Goal: Navigation & Orientation: Find specific page/section

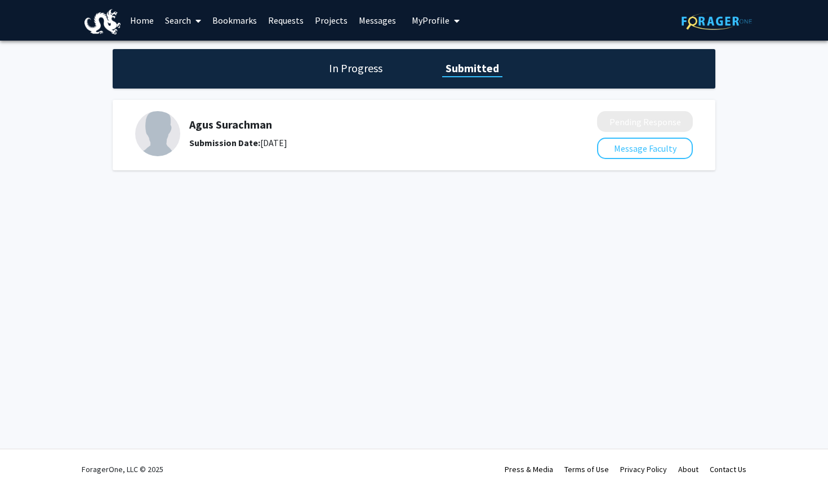
click at [425, 20] on span "My Profile" at bounding box center [431, 20] width 38 height 11
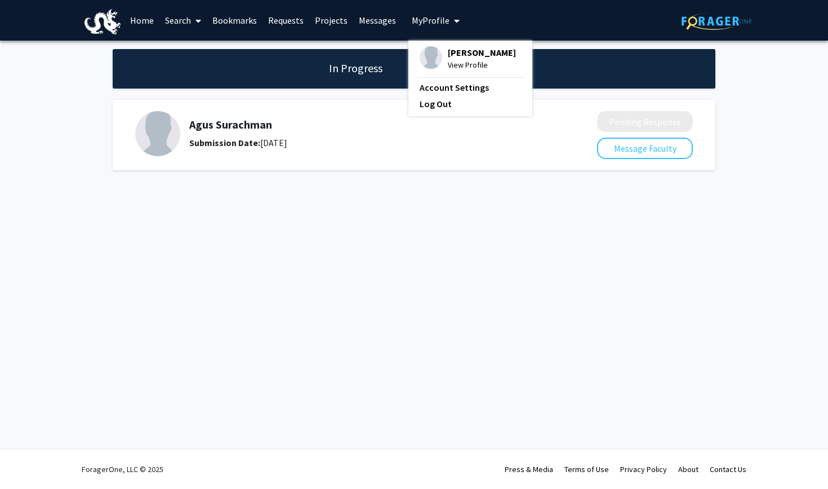
click at [464, 64] on span "View Profile" at bounding box center [482, 65] width 68 height 12
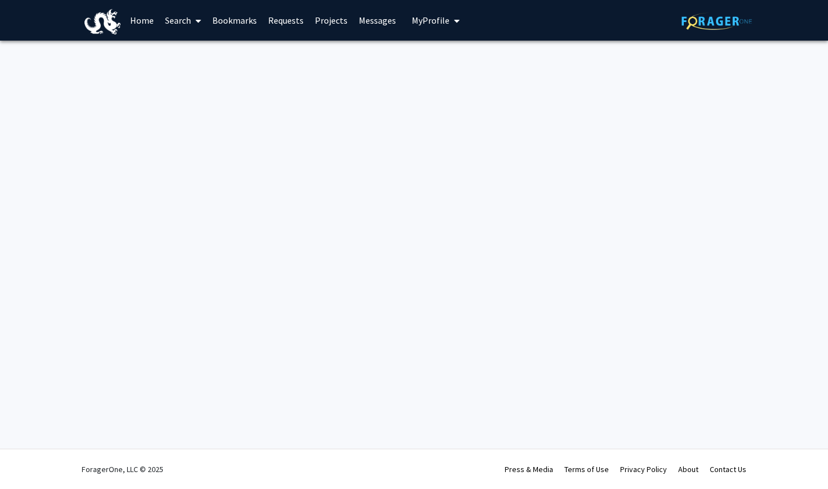
click at [430, 28] on button "My Profile" at bounding box center [436, 20] width 55 height 41
click at [456, 66] on span "View Profile" at bounding box center [482, 65] width 68 height 12
click at [433, 1] on button "My Profile" at bounding box center [436, 20] width 55 height 41
click at [461, 57] on span "[PERSON_NAME]" at bounding box center [482, 52] width 68 height 12
click at [436, 23] on span "My Profile" at bounding box center [431, 20] width 38 height 11
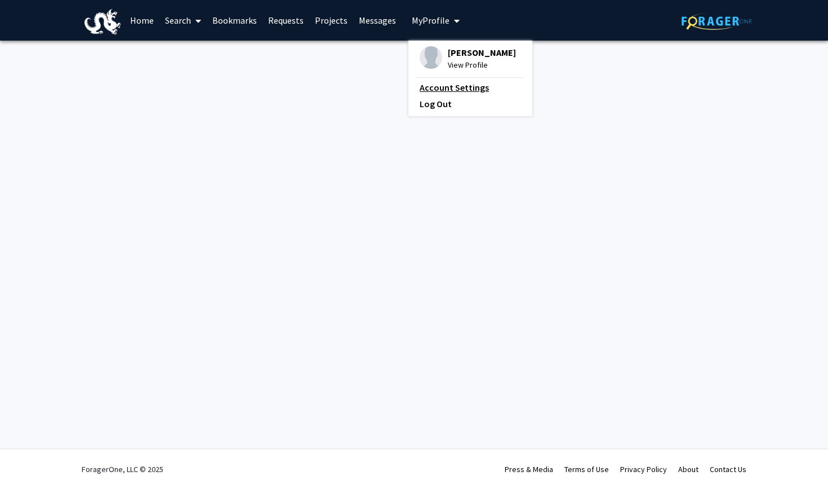
click at [436, 87] on link "Account Settings" at bounding box center [470, 88] width 101 height 14
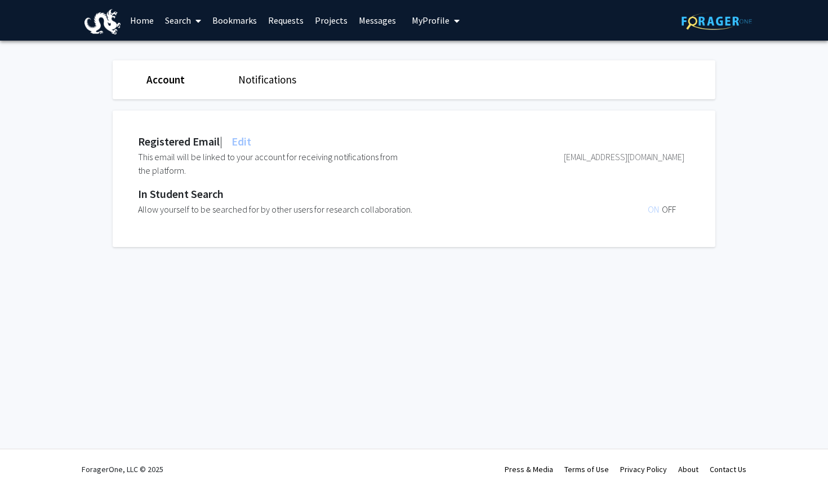
click at [160, 23] on link "Search" at bounding box center [182, 20] width 47 height 39
click at [144, 21] on link "Home" at bounding box center [142, 20] width 35 height 39
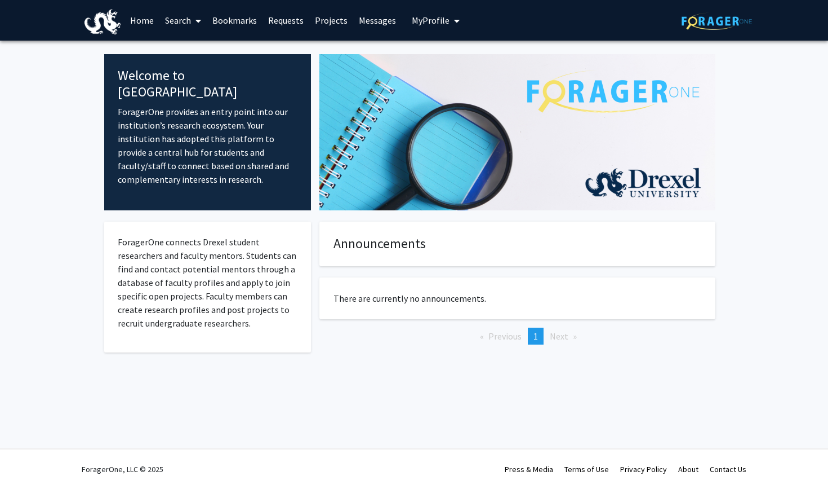
click at [425, 29] on button "My Profile" at bounding box center [436, 20] width 55 height 41
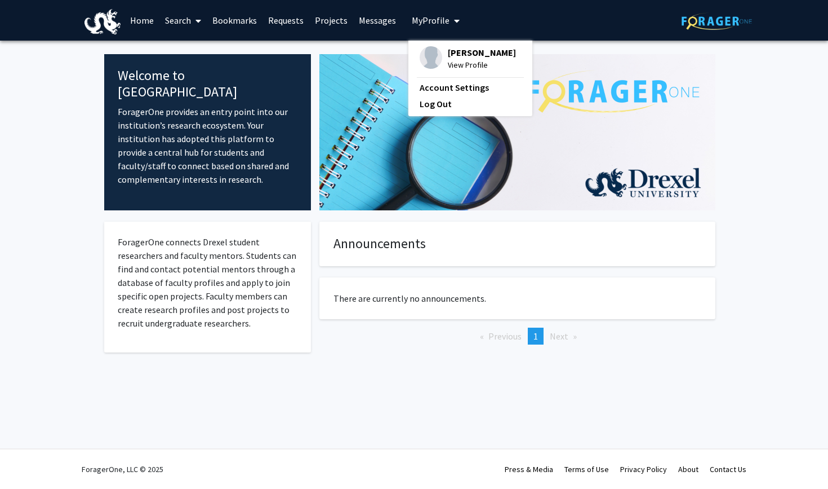
click at [438, 56] on div "[PERSON_NAME] View Profile" at bounding box center [468, 58] width 96 height 25
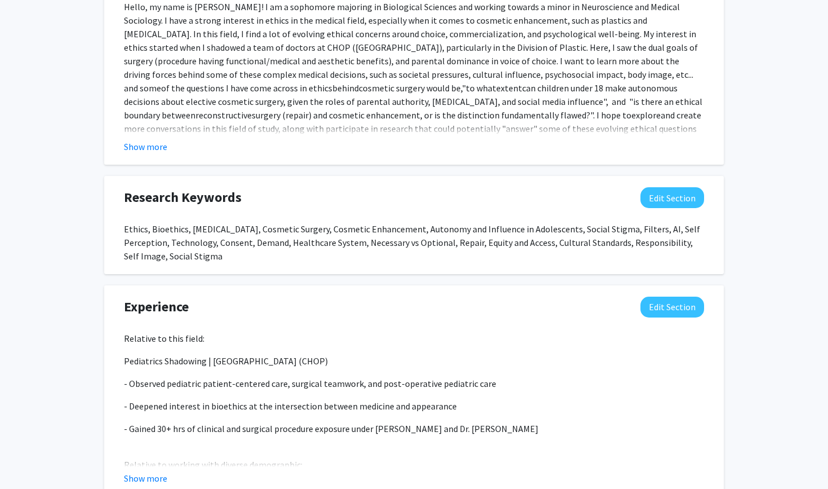
scroll to position [498, 0]
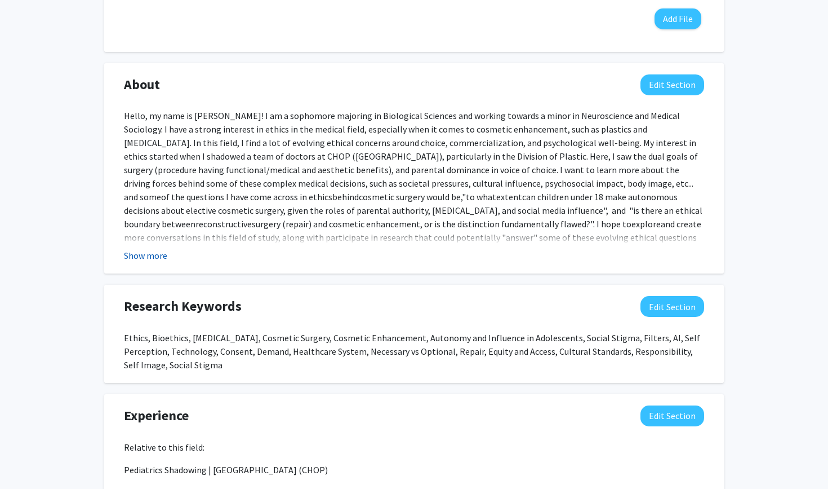
click at [152, 259] on button "Show more" at bounding box center [145, 255] width 43 height 14
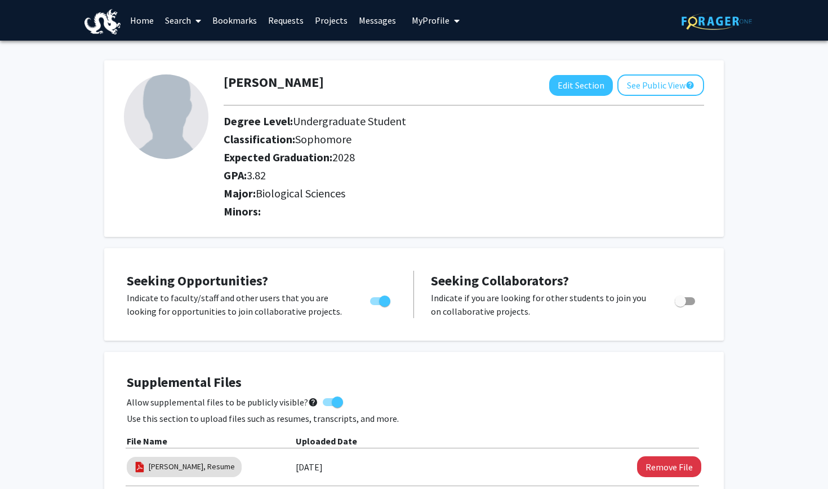
scroll to position [0, 0]
click at [313, 22] on link "Projects" at bounding box center [331, 20] width 44 height 39
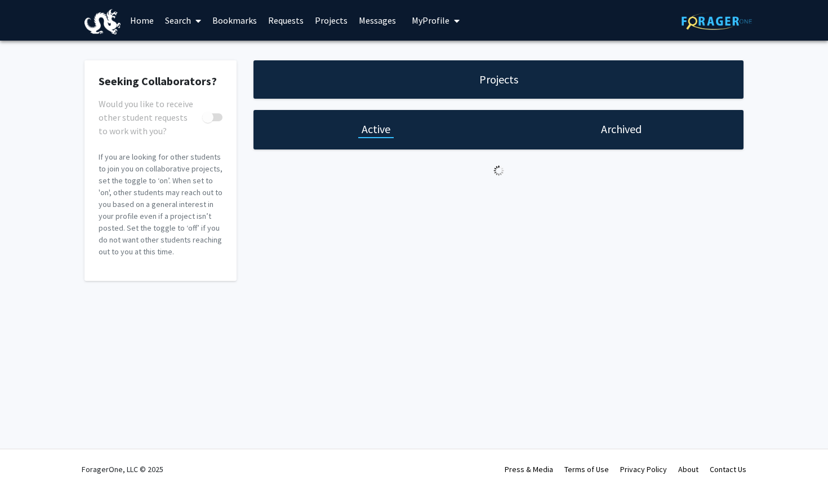
click at [299, 20] on link "Requests" at bounding box center [286, 20] width 47 height 39
